Goal: Information Seeking & Learning: Learn about a topic

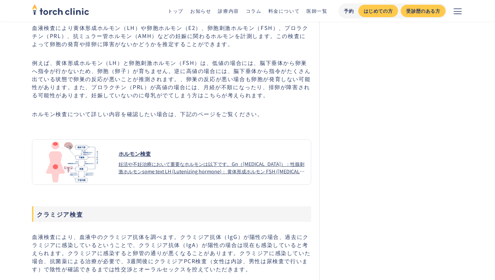
scroll to position [690, 0]
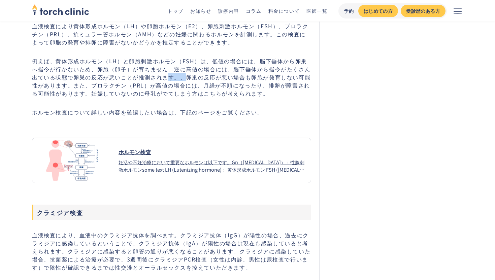
drag, startPoint x: 176, startPoint y: 78, endPoint x: 160, endPoint y: 79, distance: 16.5
click at [160, 79] on p "例えば、黄体形成ホルモン（LH）と卵胞刺激ホルモン（FSH）は、低値の場合には、脳下垂体から卵巣へ指令が行かないため、卵胞（卵子）が育ちません。逆に高値の場合…" at bounding box center [171, 77] width 279 height 40
click at [163, 80] on p "例えば、黄体形成ホルモン（LH）と卵胞刺激ホルモン（FSH）は、低値の場合には、脳下垂体から卵巣へ指令が行かないため、卵胞（卵子）が育ちません。逆に高値の場合…" at bounding box center [171, 77] width 279 height 40
click at [88, 81] on p "例えば、黄体形成ホルモン（LH）と卵胞刺激ホルモン（FSH）は、低値の場合には、脳下垂体から卵巣へ指令が行かないため、卵胞（卵子）が育ちません。逆に高値の場合…" at bounding box center [171, 77] width 279 height 40
drag, startPoint x: 88, startPoint y: 80, endPoint x: 175, endPoint y: 79, distance: 87.1
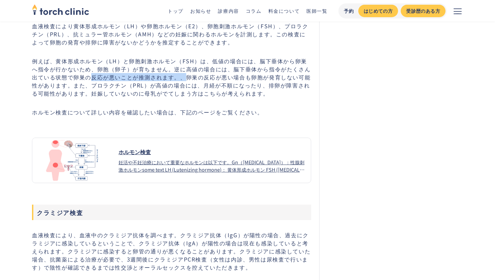
click at [175, 79] on p "例えば、黄体形成ホルモン（LH）と卵胞刺激ホルモン（FSH）は、低値の場合には、脳下垂体から卵巣へ指令が行かないため、卵胞（卵子）が育ちません。逆に高値の場合…" at bounding box center [171, 77] width 279 height 40
copy p "反応が悪いことが推測されます。、"
click at [188, 82] on p "例えば、黄体形成ホルモン（LH）と卵胞刺激ホルモン（FSH）は、低値の場合には、脳下垂体から卵巣へ指令が行かないため、卵胞（卵子）が育ちません。逆に高値の場合…" at bounding box center [171, 77] width 279 height 40
copy p "反応が悪いことが推測されます。、卵巣"
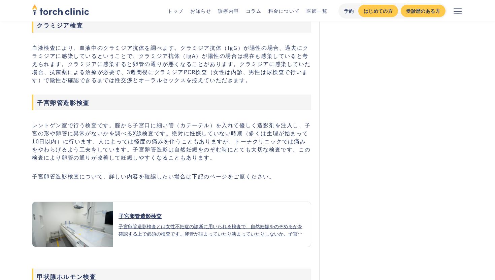
scroll to position [875, 0]
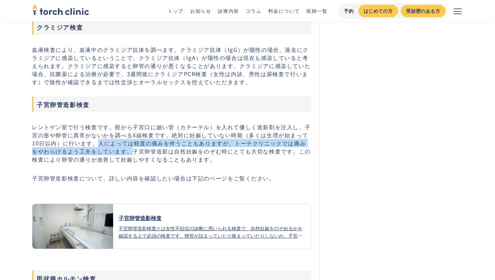
drag, startPoint x: 92, startPoint y: 148, endPoint x: 120, endPoint y: 157, distance: 29.7
click at [120, 157] on p "レントゲン室で行う検査です。腟から子宮口に細い管（カテーテル）を入れて優しく造影剤を注入し、子宮の形や卵管に異常がないかを調べるX線検査です。絶対に妊娠してい…" at bounding box center [171, 143] width 279 height 40
click at [117, 148] on p "レントゲン室で行う検査です。腟から子宮口に細い管（カテーテル）を入れて優しく造影剤を注入し、子宮の形や卵管に異常がないかを調べるX線検査です。絶対に妊娠してい…" at bounding box center [171, 143] width 279 height 40
drag, startPoint x: 92, startPoint y: 147, endPoint x: 117, endPoint y: 153, distance: 26.7
click at [117, 153] on p "レントゲン室で行う検査です。腟から子宮口に細い管（カテーテル）を入れて優しく造影剤を注入し、子宮の形や卵管に異常がないかを調べるX線検査です。絶対に妊娠してい…" at bounding box center [171, 143] width 279 height 40
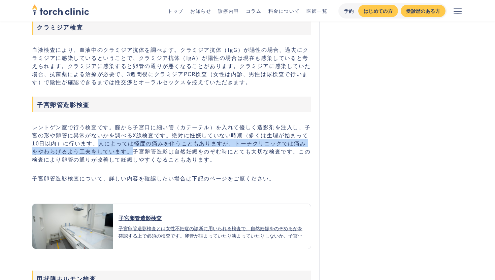
copy p "人によっては軽度の痛みを伴うこともありますが、トーチクリニックでは痛みをやわらげるよう工夫をしています。"
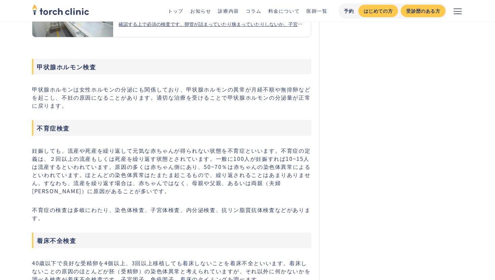
scroll to position [1089, 0]
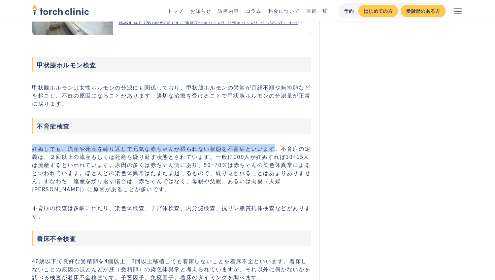
drag, startPoint x: 33, startPoint y: 149, endPoint x: 277, endPoint y: 153, distance: 243.6
click at [277, 153] on p "妊娠しても、流産や死産を繰り返して元気な赤ちゃんが得られない状態を不育症といいます。不育症の定義は、２回以上の流産もしくは死産を繰り返す状態とされています。一…" at bounding box center [171, 168] width 279 height 48
copy p "妊娠しても、流産や死産を繰り返して元気な赤ちゃんが得られない状態を不育症といいます。"
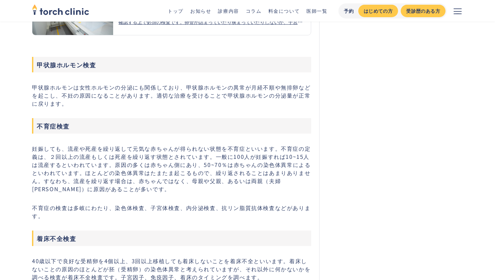
click at [280, 155] on p "妊娠しても、流産や死産を繰り返して元気な赤ちゃんが得られない状態を不育症といいます。不育症の定義は、２回以上の流産もしくは死産を繰り返す状態とされています。一…" at bounding box center [171, 168] width 279 height 48
click at [194, 172] on p "妊娠しても、流産や死産を繰り返して元気な赤ちゃんが得られない状態を不育症といいます。不育症の定義は、２回以上の流産もしくは死産を繰り返す状態とされています。一…" at bounding box center [171, 168] width 279 height 48
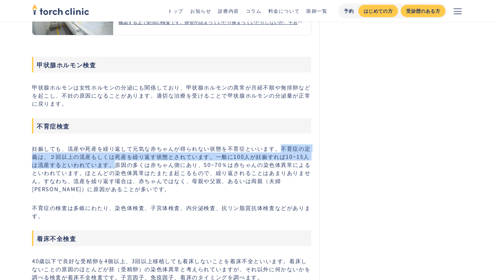
drag, startPoint x: 280, startPoint y: 151, endPoint x: 108, endPoint y: 165, distance: 172.5
click at [108, 165] on p "妊娠しても、流産や死産を繰り返して元気な赤ちゃんが得られない状態を不育症といいます。不育症の定義は、２回以上の流産もしくは死産を繰り返す状態とされています。一…" at bounding box center [171, 168] width 279 height 48
copy p "不育症の定義は、２回以上の流産もしくは死産を繰り返す状態とされています。一般に100人が妊娠すれば10~15人は流産するといわれています。"
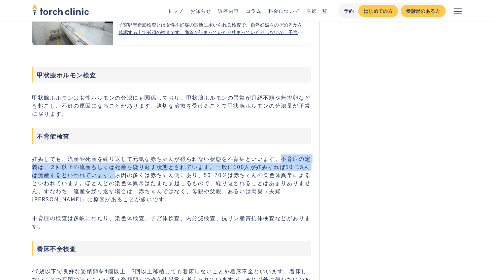
scroll to position [1087, 0]
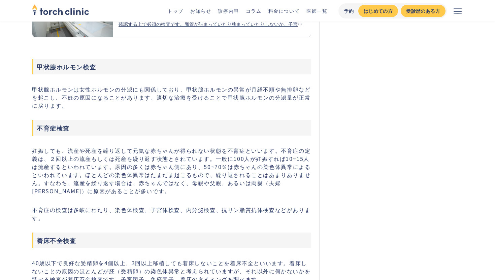
click at [252, 201] on div "不妊治療を始める前に、不妊の原因を探すためスクリーニング検査を行うことが重要です。原因を検索せずに治療をはじめてしまうと、思わぬ原因が後から判明することもあり…" at bounding box center [171, 76] width 279 height 1483
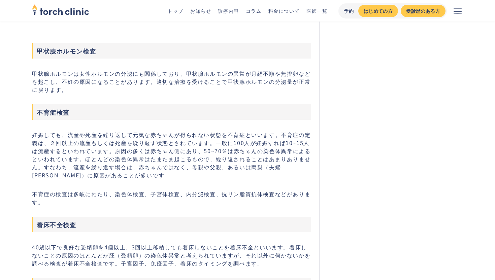
scroll to position [1103, 0]
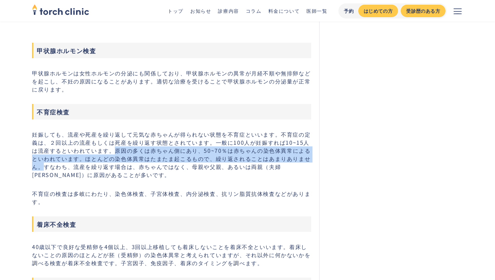
drag, startPoint x: 109, startPoint y: 152, endPoint x: 308, endPoint y: 160, distance: 199.3
click at [308, 160] on p "妊娠しても、流産や死産を繰り返して元気な赤ちゃんが得られない状態を不育症といいます。不育症の定義は、２回以上の流産もしくは死産を繰り返す状態とされています。一…" at bounding box center [171, 154] width 279 height 48
copy p "原因の多くは赤ちゃん側にあり、50~70％は赤ちゃんの染色体異常によるといわれています。ほとんどの染色体異常はたまたま起こるもので、繰り返されることはあまりあ…"
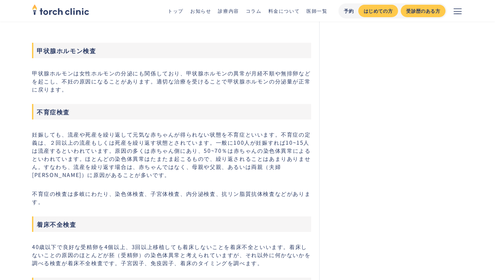
click at [105, 153] on p "妊娠しても、流産や死産を繰り返して元気な赤ちゃんが得られない状態を不育症といいます。不育症の定義は、２回以上の流産もしくは死産を繰り返す状態とされています。一…" at bounding box center [171, 154] width 279 height 48
click at [108, 155] on p "妊娠しても、流産や死産を繰り返して元気な赤ちゃんが得られない状態を不育症といいます。不育症の定義は、２回以上の流産もしくは死産を繰り返す状態とされています。一…" at bounding box center [171, 154] width 279 height 48
drag, startPoint x: 108, startPoint y: 155, endPoint x: 75, endPoint y: 155, distance: 32.6
click at [79, 155] on p "妊娠しても、流産や死産を繰り返して元気な赤ちゃんが得られない状態を不育症といいます。不育症の定義は、２回以上の流産もしくは死産を繰り返す状態とされています。一…" at bounding box center [171, 154] width 279 height 48
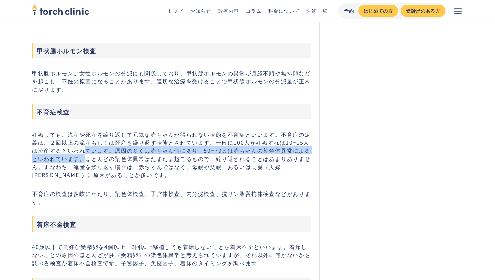
click at [69, 164] on p "妊娠しても、流産や死産を繰り返して元気な赤ちゃんが得られない状態を不育症といいます。不育症の定義は、２回以上の流産もしくは死産を繰り返す状態とされています。一…" at bounding box center [171, 154] width 279 height 48
copy p "ています。原因の多くは赤ちゃん側にあり、50~70％は赤ちゃんの染色体異常によるといわれています。"
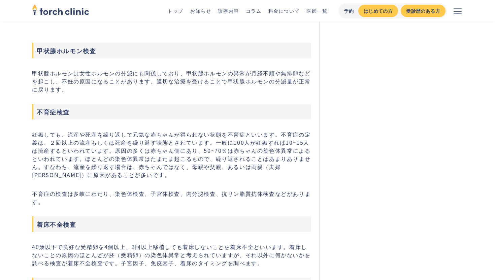
click at [231, 171] on p "妊娠しても、流産や死産を繰り返して元気な赤ちゃんが得られない状態を不育症といいます。不育症の定義は、２回以上の流産もしくは死産を繰り返す状態とされています。一…" at bounding box center [171, 154] width 279 height 48
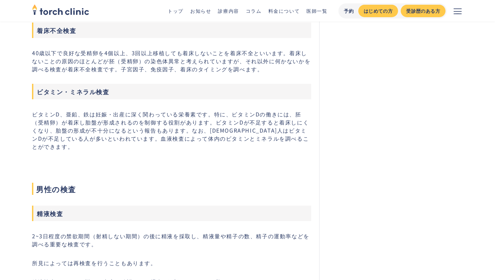
scroll to position [1177, 0]
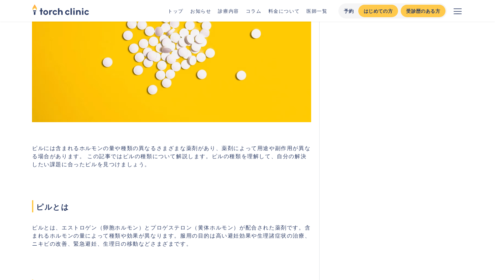
scroll to position [295, 0]
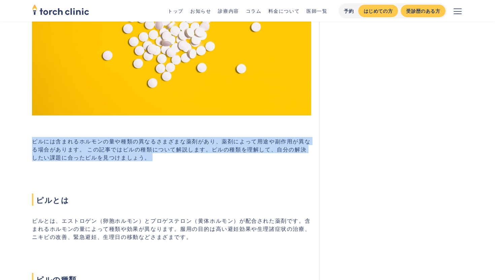
drag, startPoint x: 34, startPoint y: 143, endPoint x: 118, endPoint y: 196, distance: 99.3
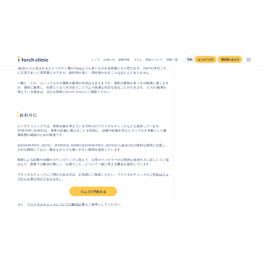
scroll to position [848, 0]
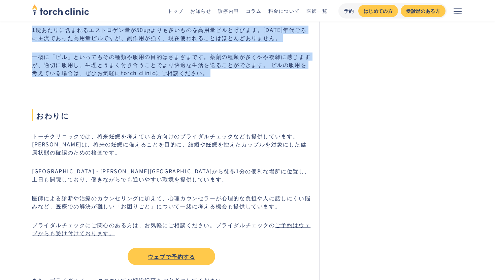
copy div "loremipsumdolorsitametconsectet、adipiscingelitseddoeius。 temporincididuntutla。e…"
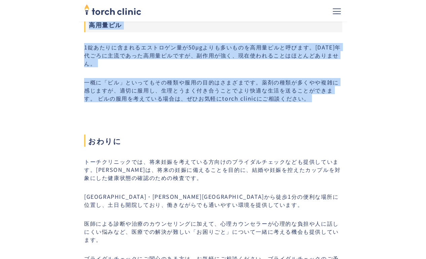
scroll to position [858, 0]
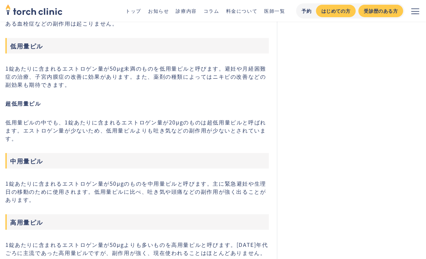
click at [278, 132] on section "何を選べばいい？ピルの種類について #婦人科 最終更新日： [DATE] [PERSON_NAME] 医師 [PERSON_NAME]院 院長 婦人科 生殖医…" at bounding box center [213, 8] width 426 height 1242
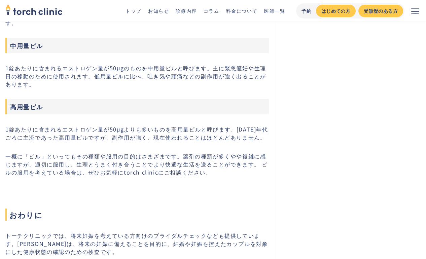
scroll to position [764, 0]
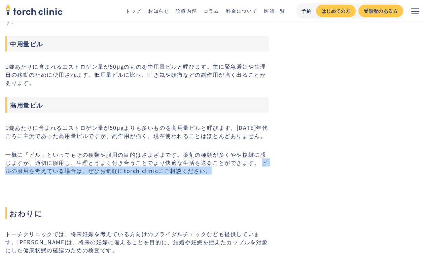
drag, startPoint x: 256, startPoint y: 156, endPoint x: 257, endPoint y: 168, distance: 11.9
click at [257, 168] on p "一概に「ピル」といってもその種類や服用の目的はさまざまです。薬剤の種類が多くやや複雑に感じますが、適切に服用し、生理とうまく付き合うことでより快適な生活を送る…" at bounding box center [136, 162] width 263 height 24
copy p "ピルの服用を考えている場合は、ぜひお気軽にtorch clinicにご相談ください。"
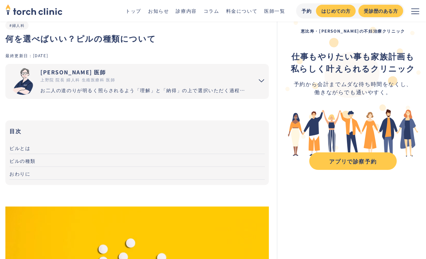
scroll to position [0, 0]
